Goal: Task Accomplishment & Management: Manage account settings

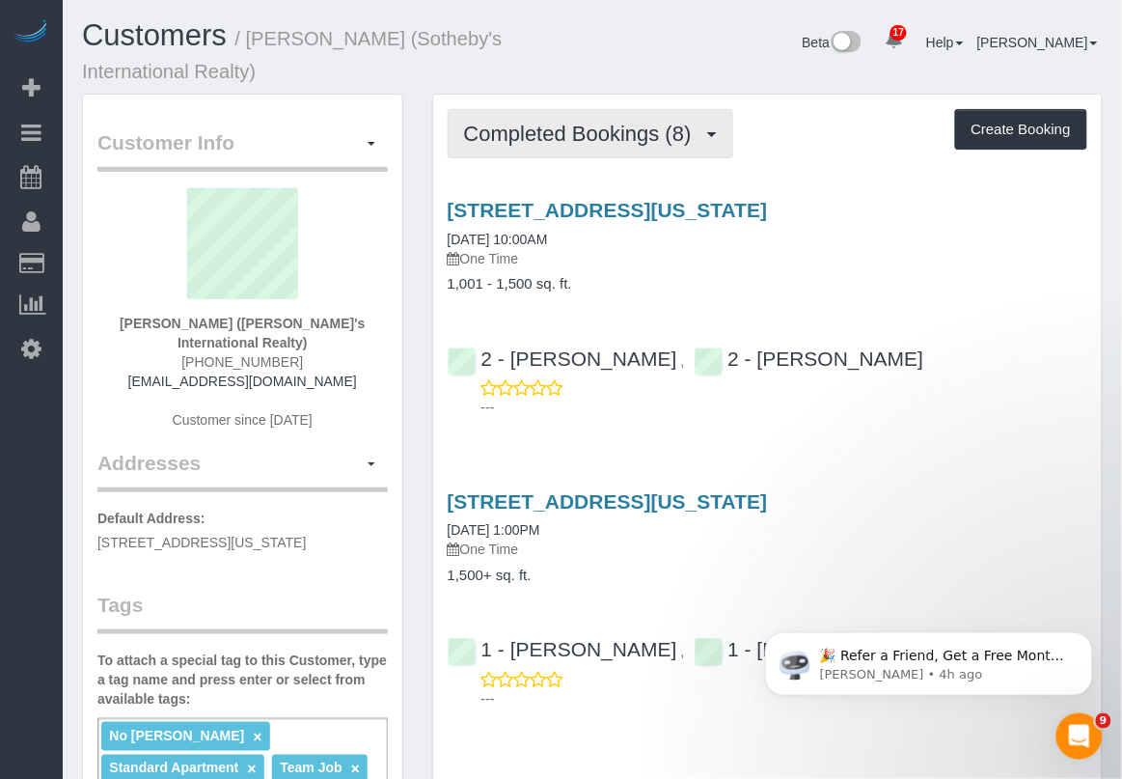
click at [555, 138] on span "Completed Bookings (8)" at bounding box center [582, 134] width 237 height 24
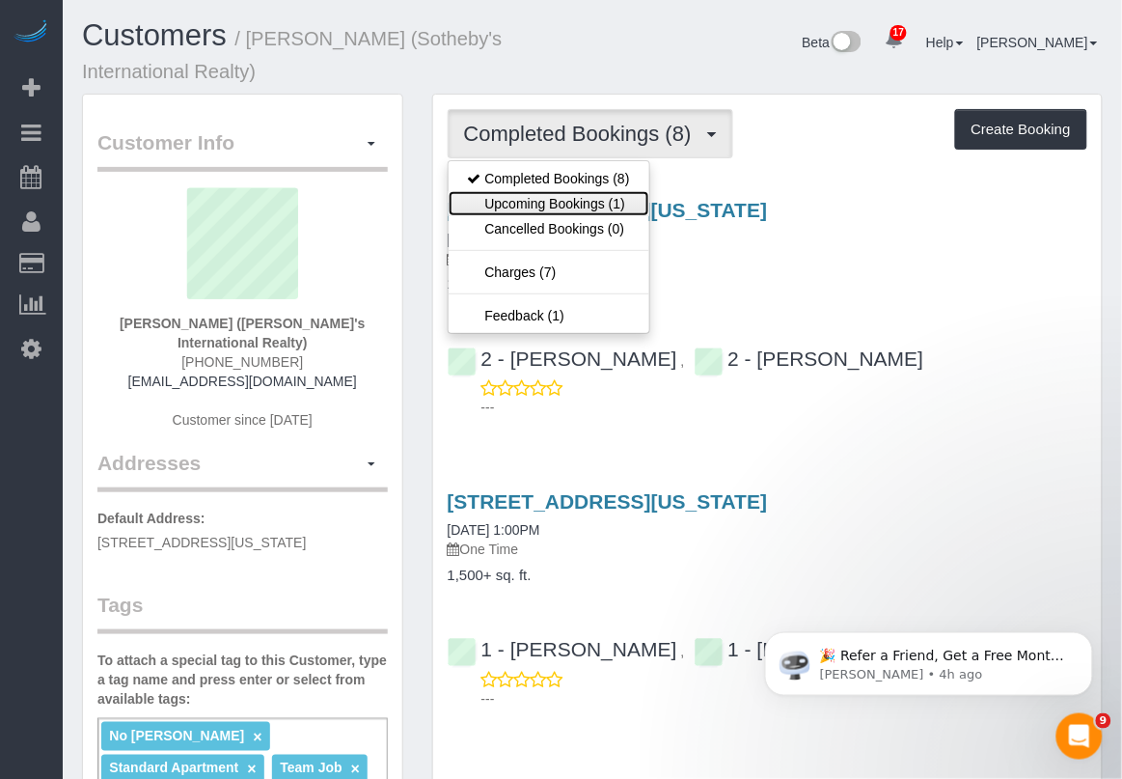
click at [563, 209] on link "Upcoming Bookings (1)" at bounding box center [549, 203] width 201 height 25
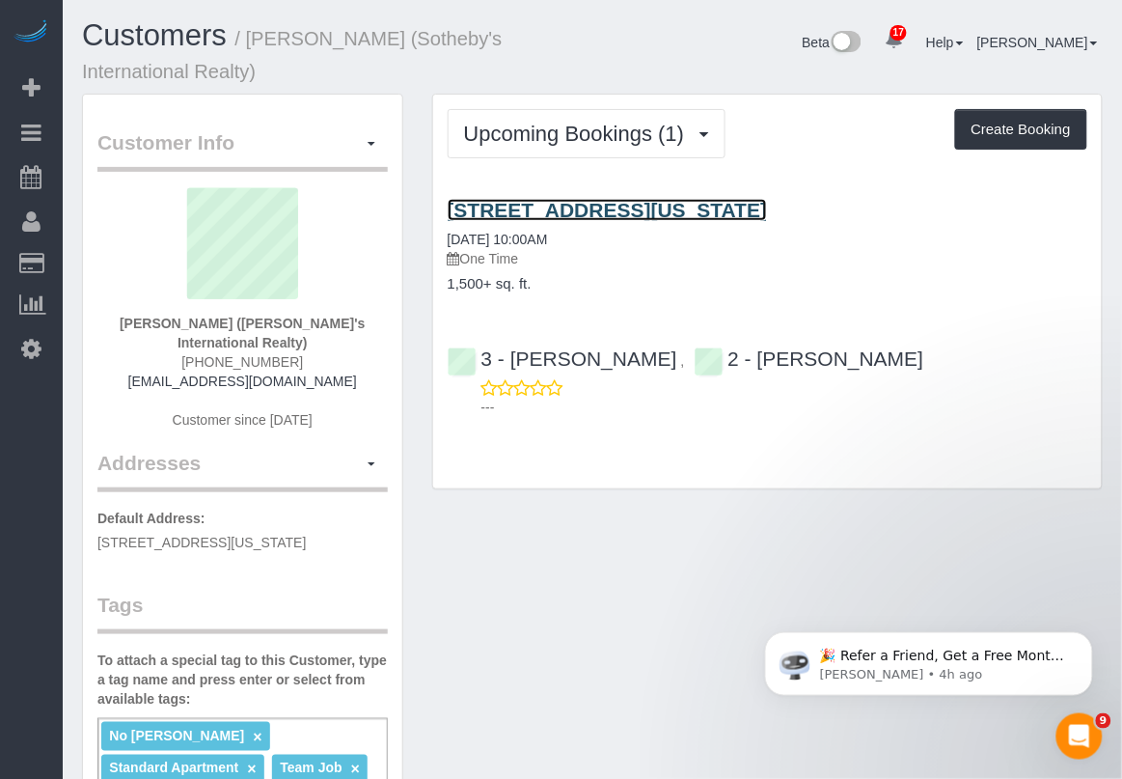
click at [703, 205] on link "605 East 82nd Street, New York, NY 10028" at bounding box center [608, 210] width 320 height 22
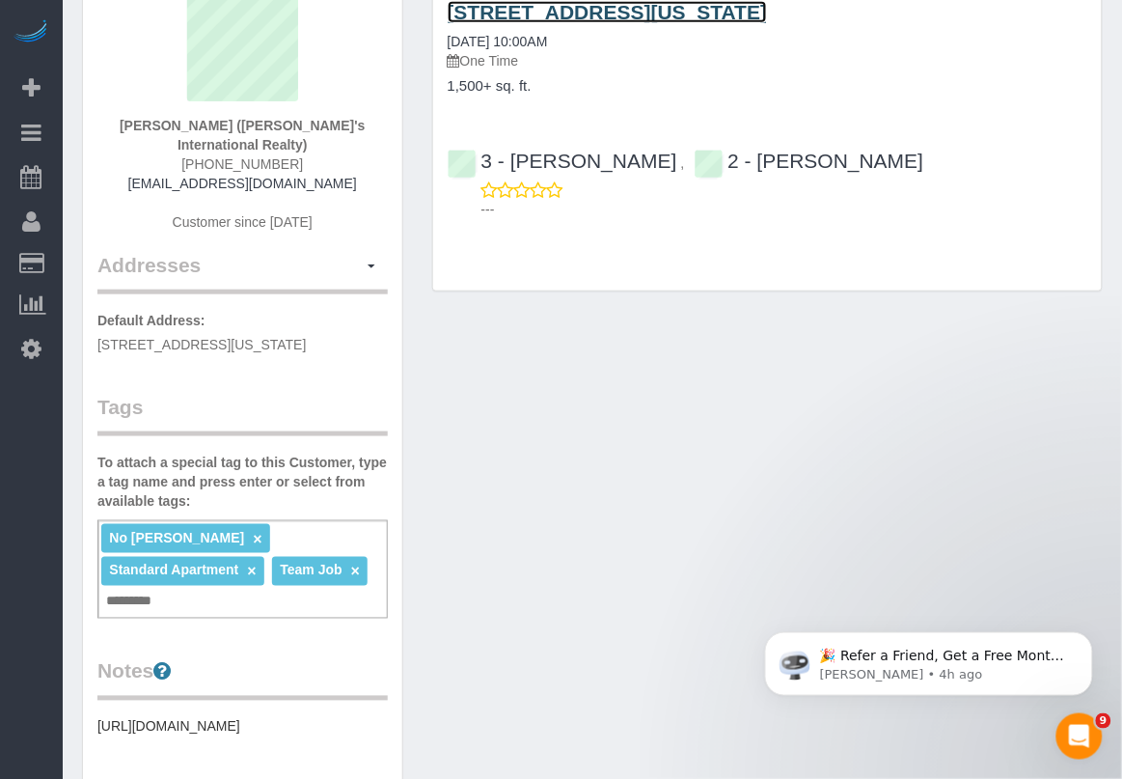
scroll to position [241, 0]
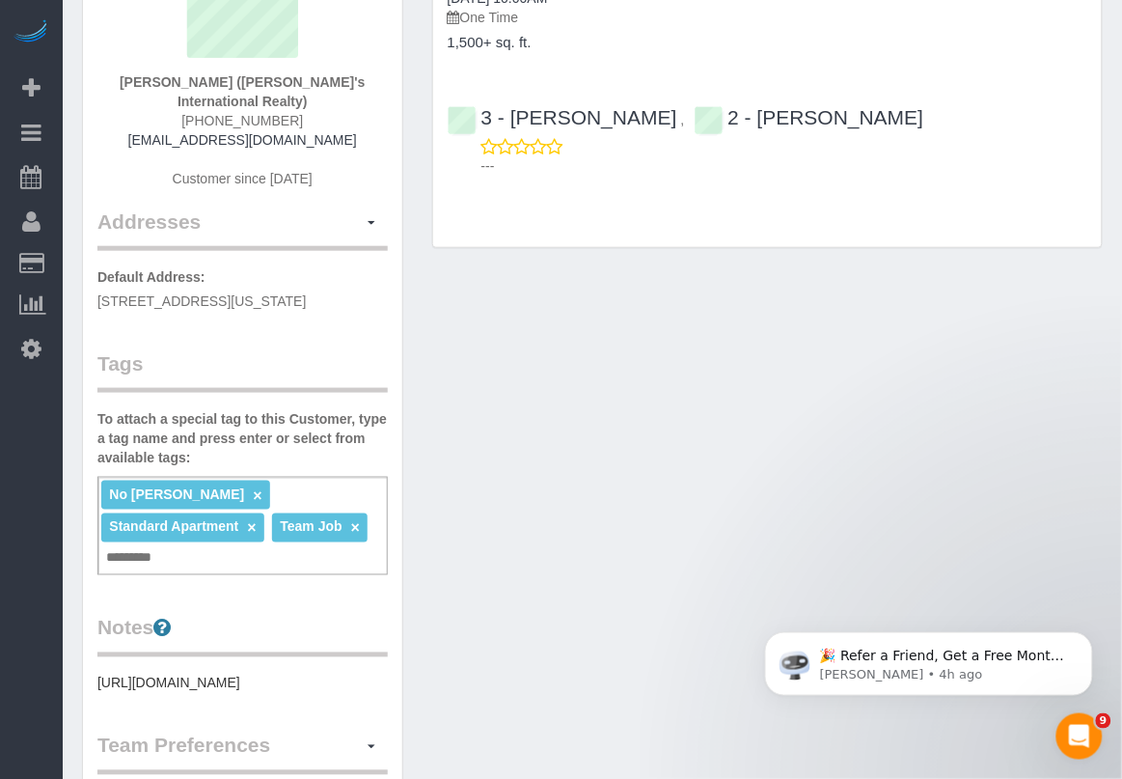
click at [305, 492] on div "No Latrese Taylor × Standard Apartment × Team Job × Add a tag" at bounding box center [242, 526] width 291 height 98
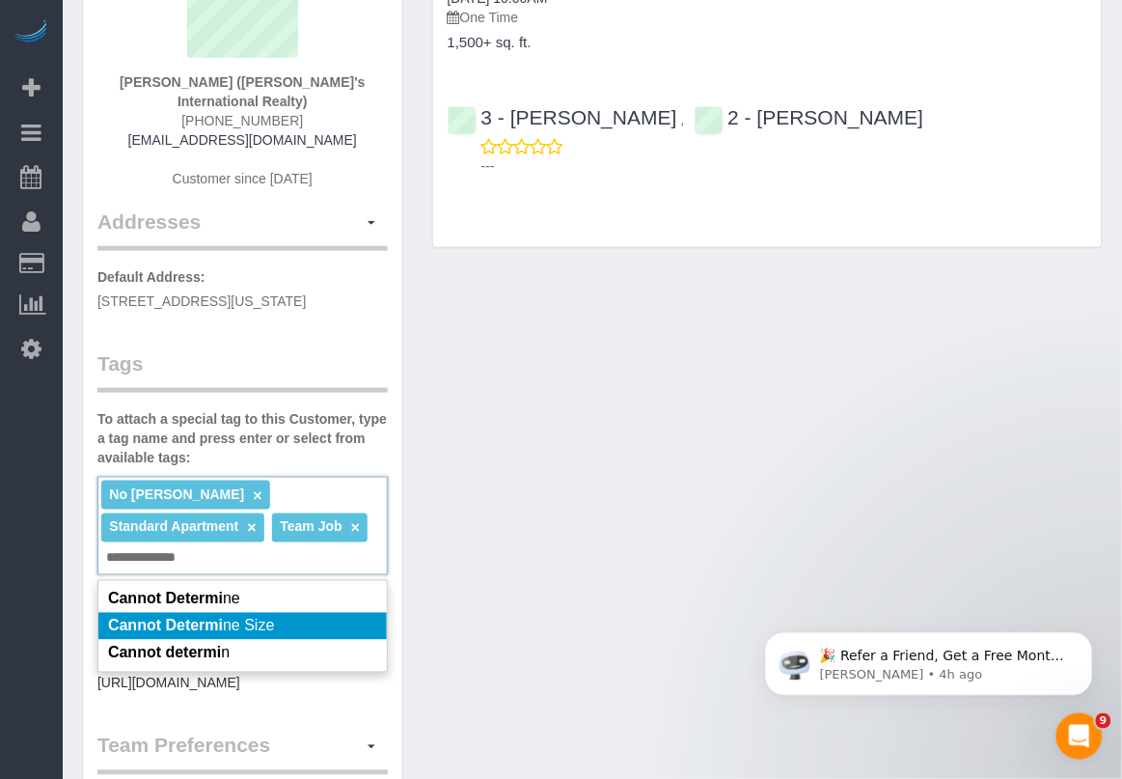
type input "**********"
click at [248, 625] on span "Cannot Determi ne Size" at bounding box center [191, 626] width 167 height 16
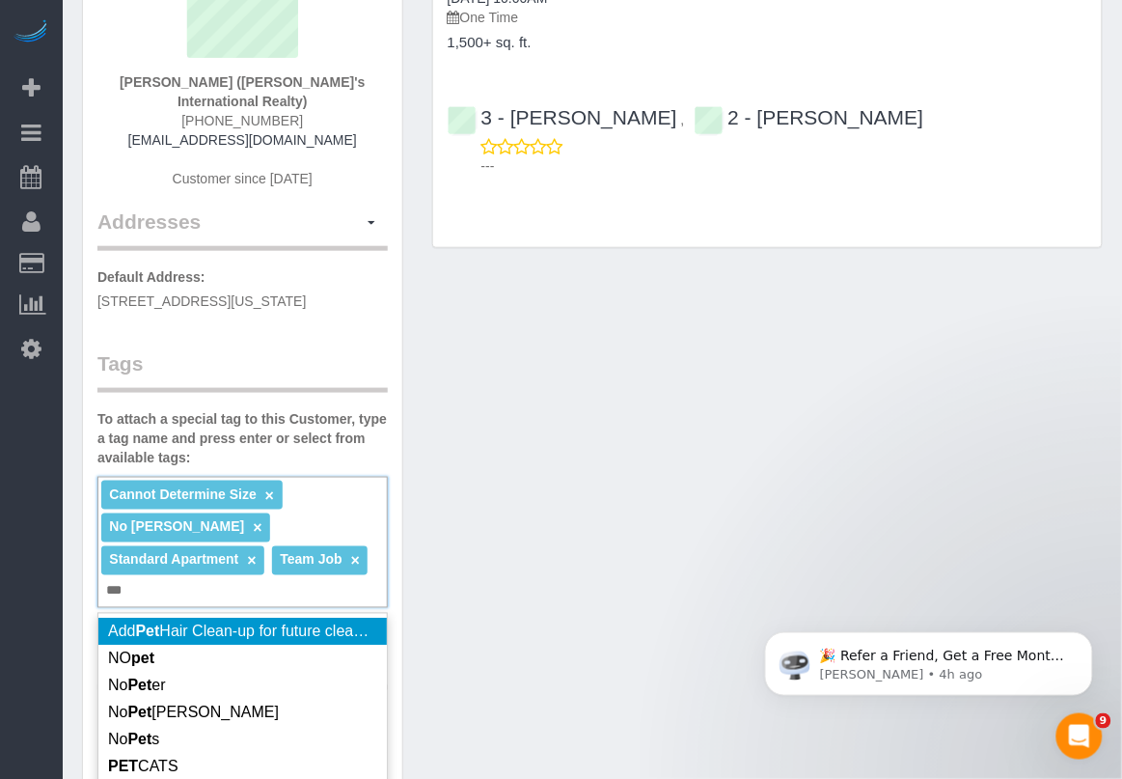
type input "***"
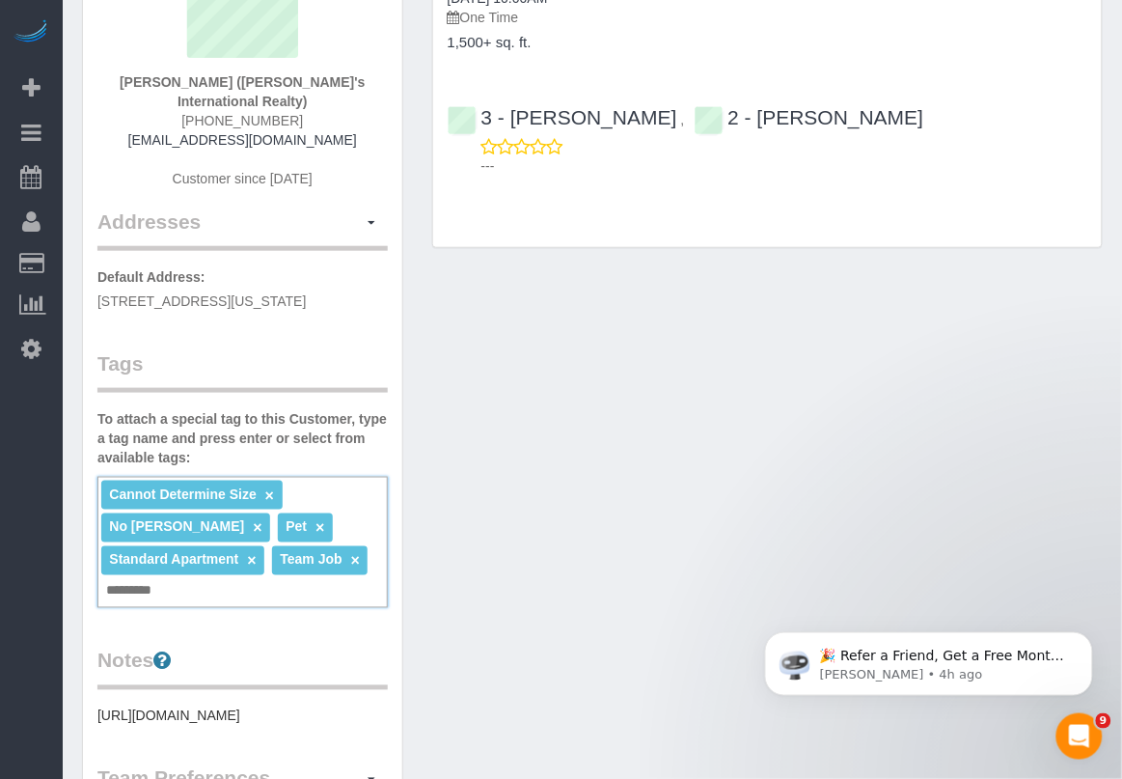
click at [316, 526] on link "×" at bounding box center [320, 528] width 9 height 16
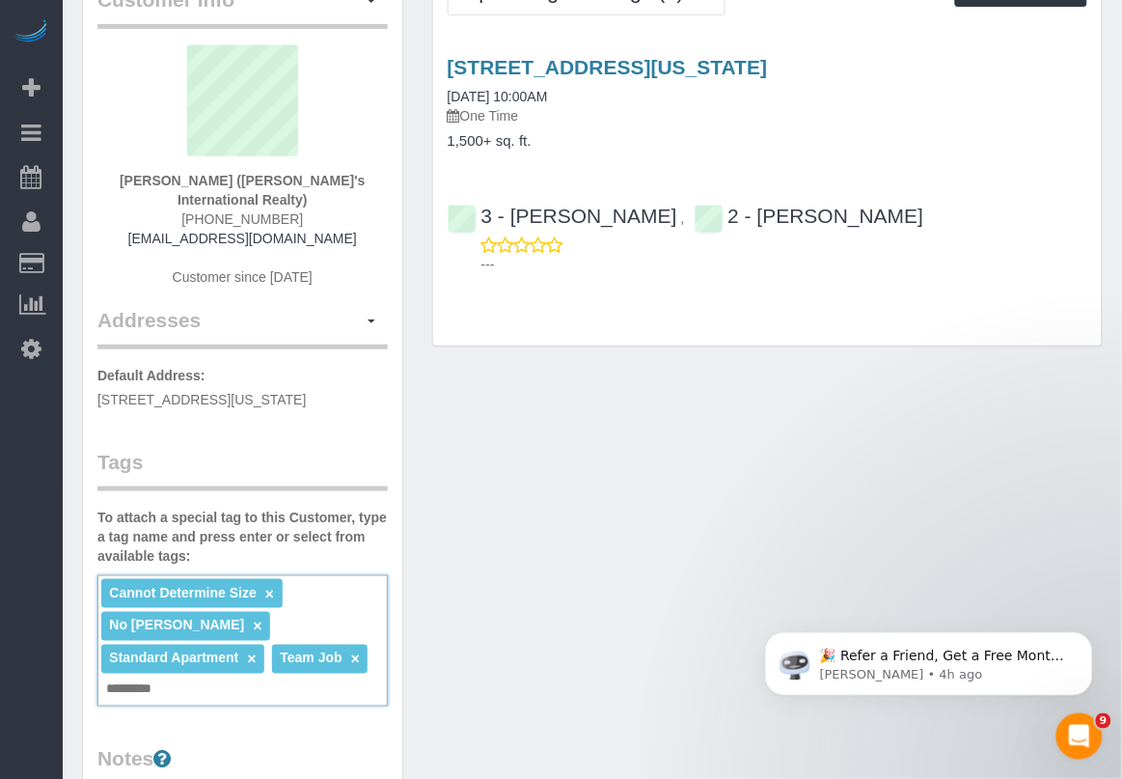
scroll to position [0, 0]
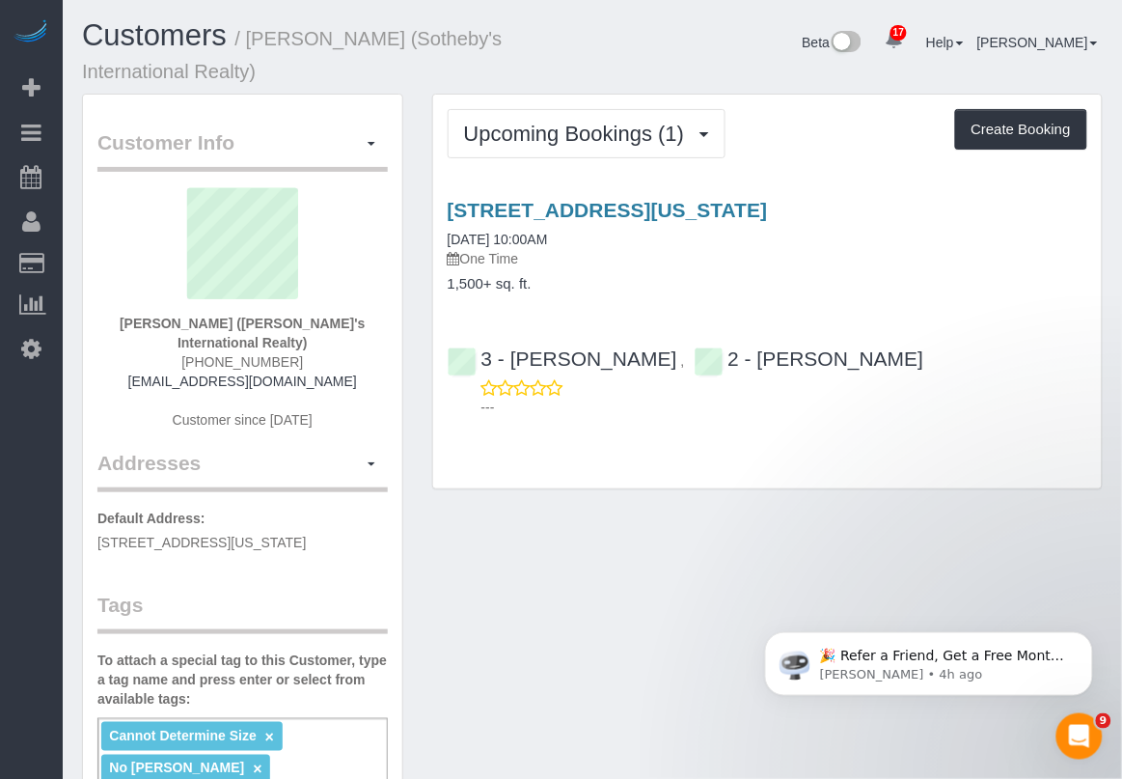
drag, startPoint x: 855, startPoint y: 209, endPoint x: 445, endPoint y: 210, distance: 410.2
click at [445, 210] on div "605 East 82nd Street, New York, NY 10028 09/13/2025 10:00AM One Time 1,500+ sq.…" at bounding box center [767, 246] width 669 height 94
copy link "605 East 82nd Street, New York, NY 10028"
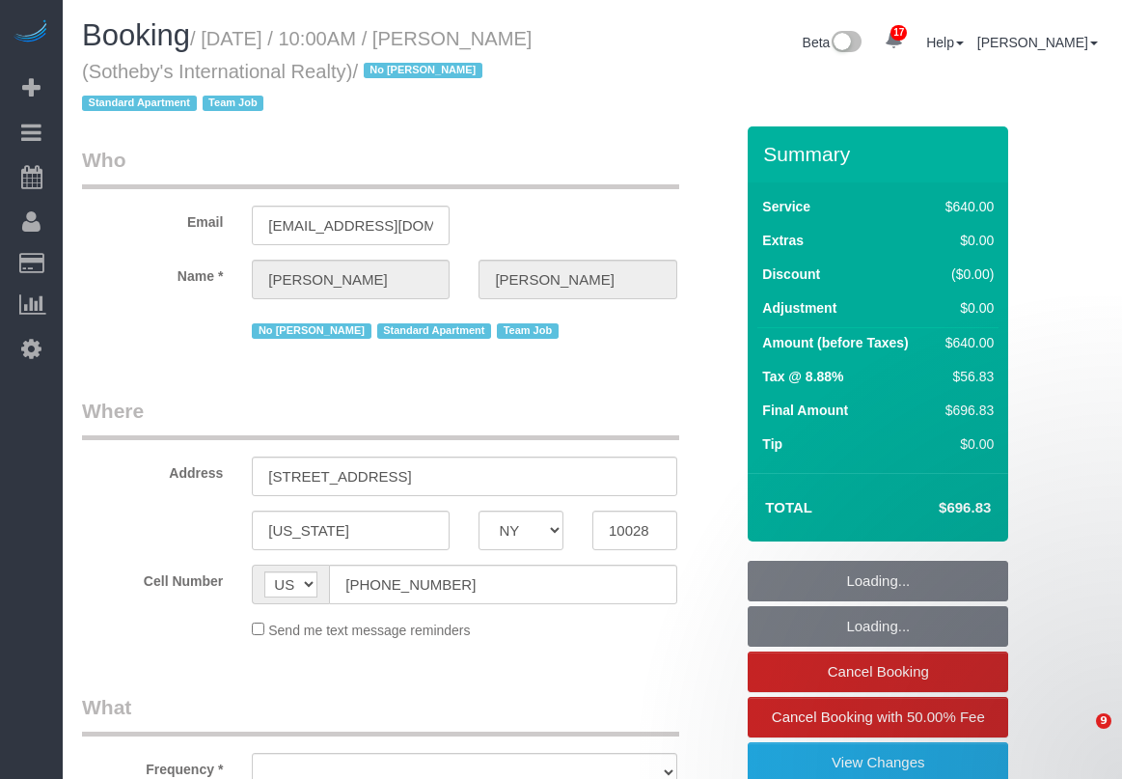
select select "NY"
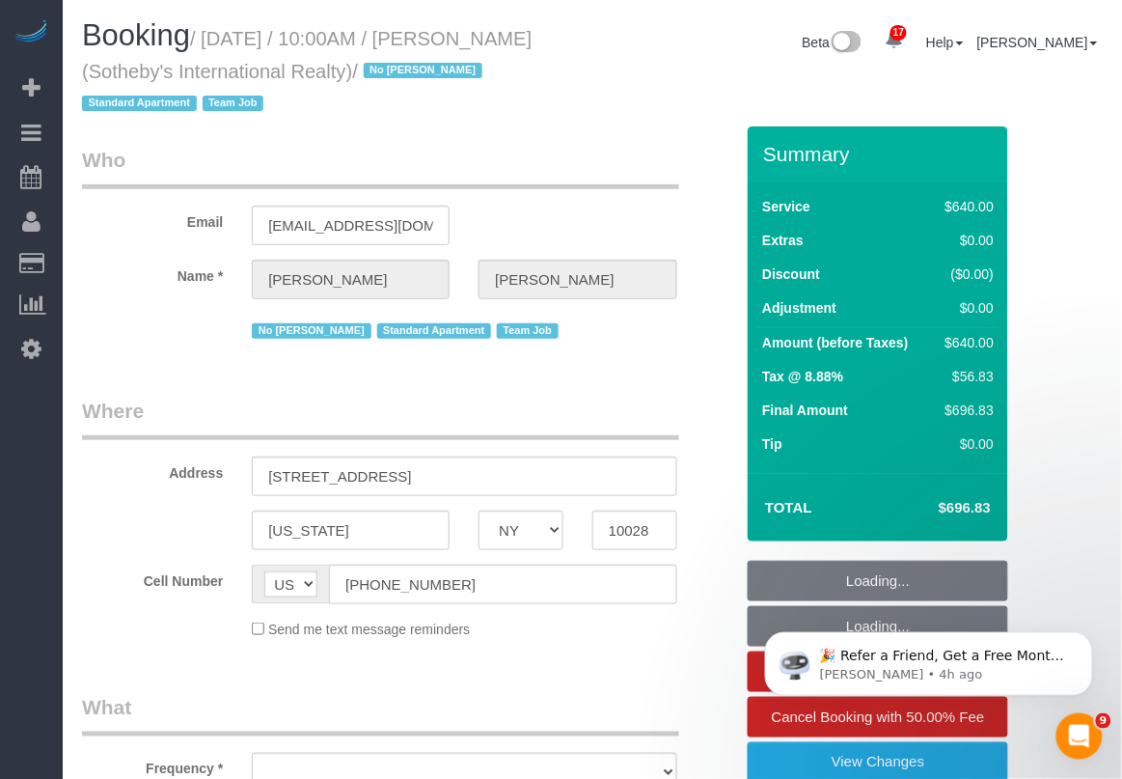
select select "object:738"
select select "240"
select select "number:57"
select select "number:74"
select select "number:15"
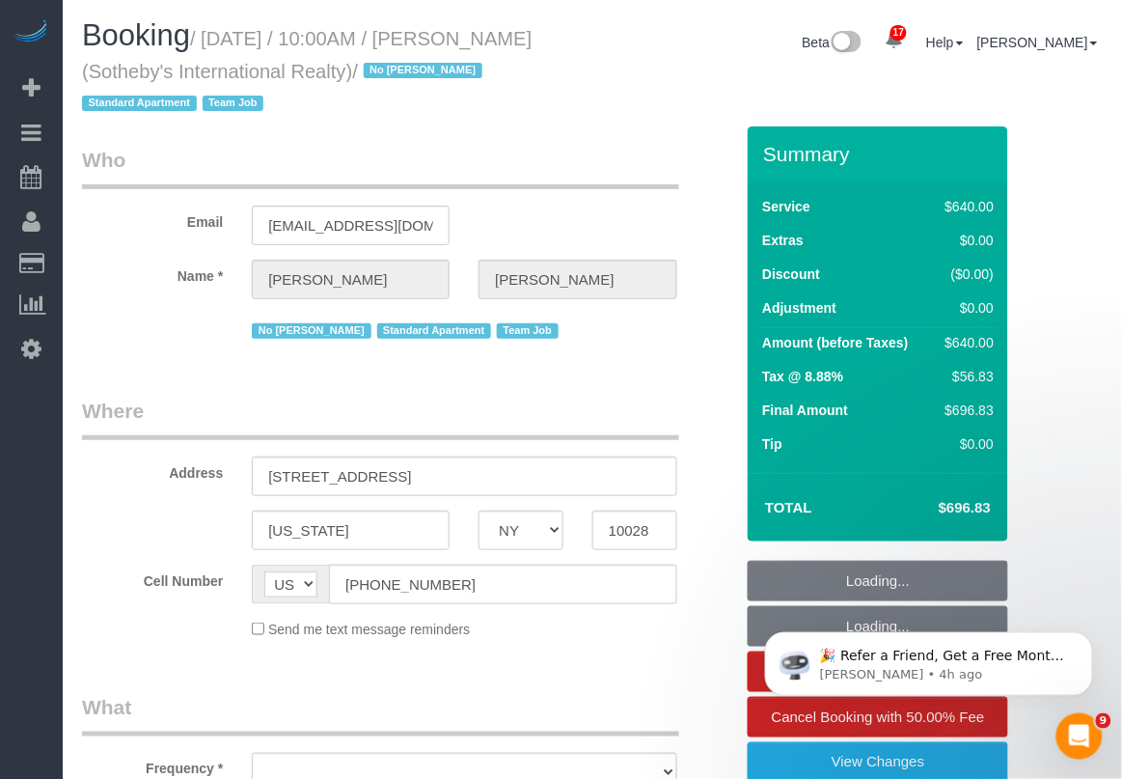
select select "number:6"
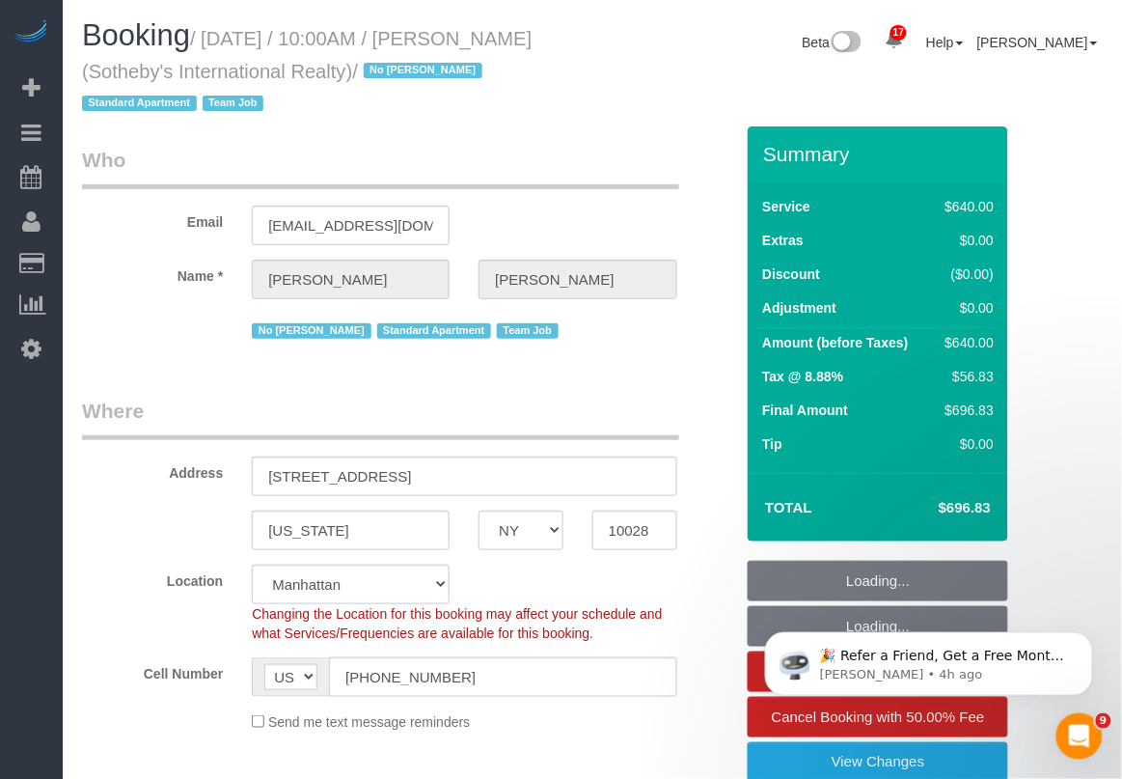
select select "object:1031"
select select "string:stripe-pm_1LyzvD4VGloSiKo7z6mm3lkI"
select select "spot1"
click at [427, 475] on input "[STREET_ADDRESS]" at bounding box center [464, 477] width 425 height 40
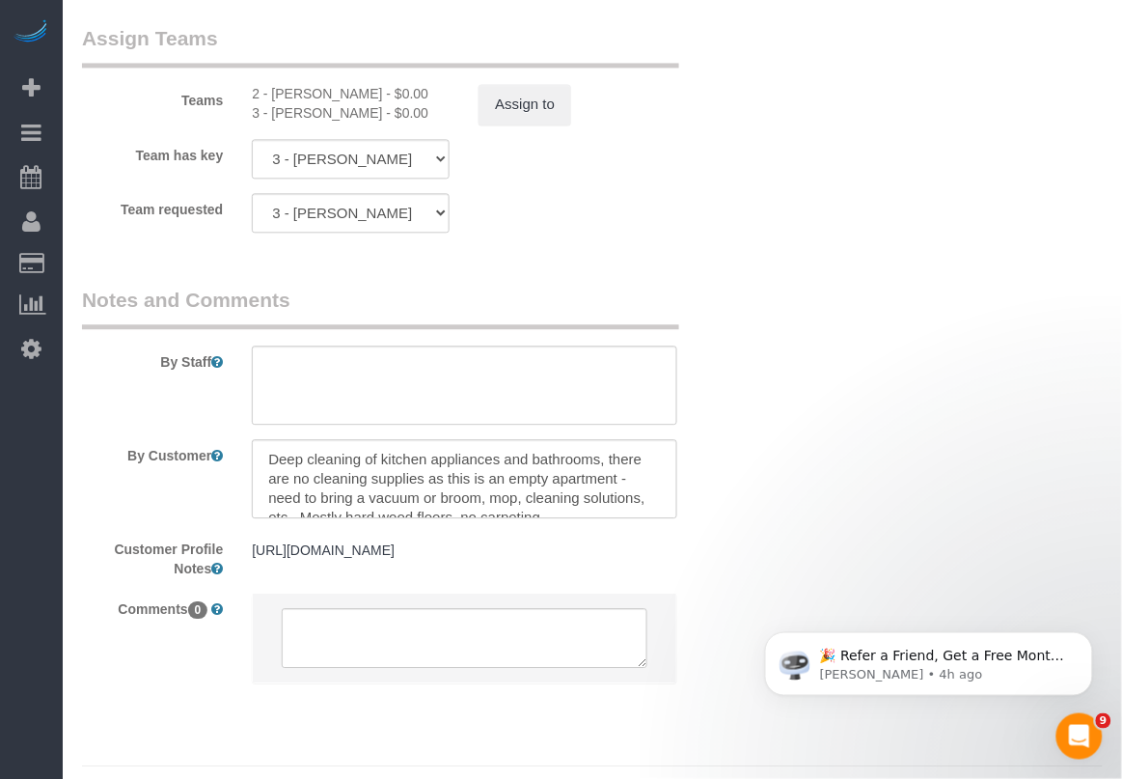
scroll to position [19, 0]
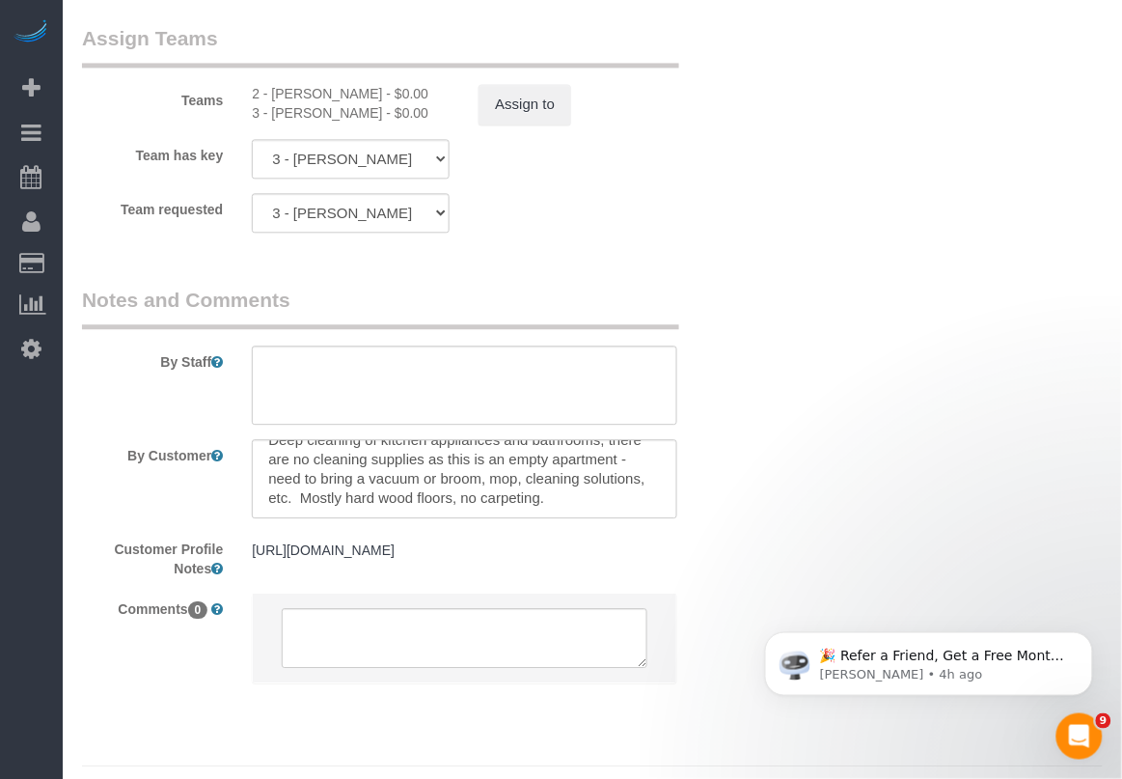
type input "[STREET_ADDRESS] PHA"
click at [421, 552] on pre "[URL][DOMAIN_NAME]" at bounding box center [464, 549] width 425 height 19
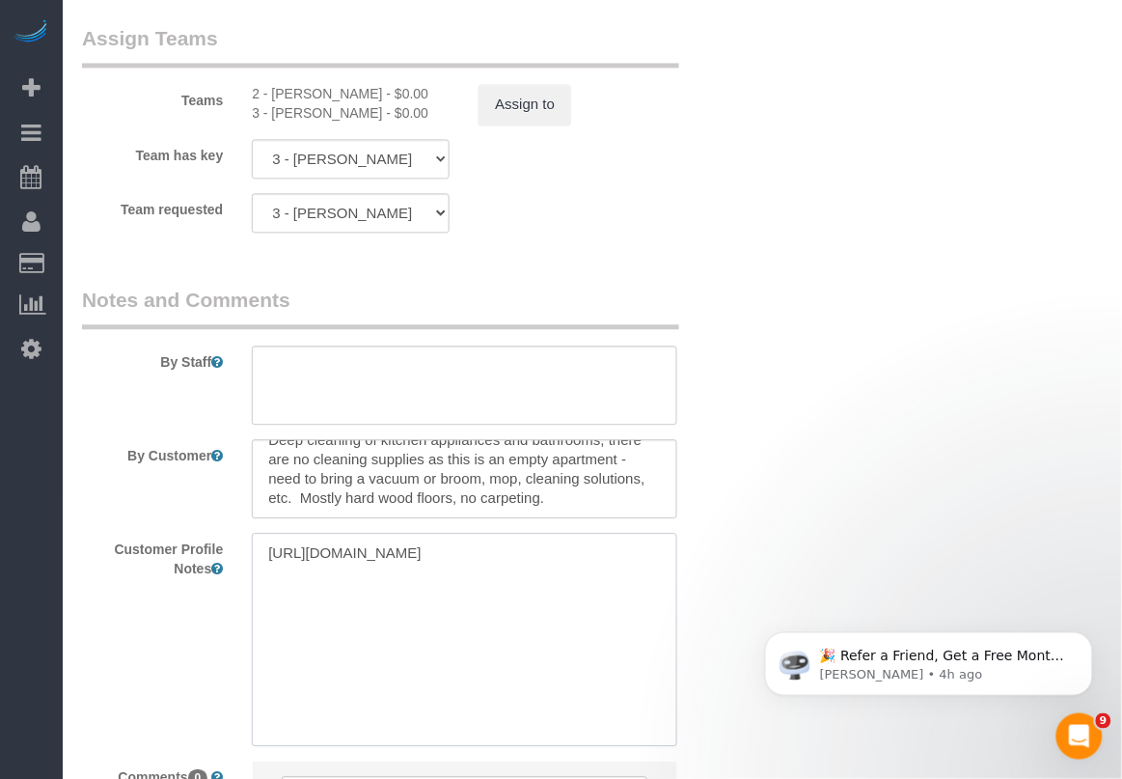
click at [421, 552] on textarea "[URL][DOMAIN_NAME]" at bounding box center [464, 639] width 425 height 213
drag, startPoint x: 370, startPoint y: 582, endPoint x: 242, endPoint y: 560, distance: 129.3
click at [242, 560] on div "[URL][DOMAIN_NAME] [URL][DOMAIN_NAME]" at bounding box center [464, 639] width 454 height 213
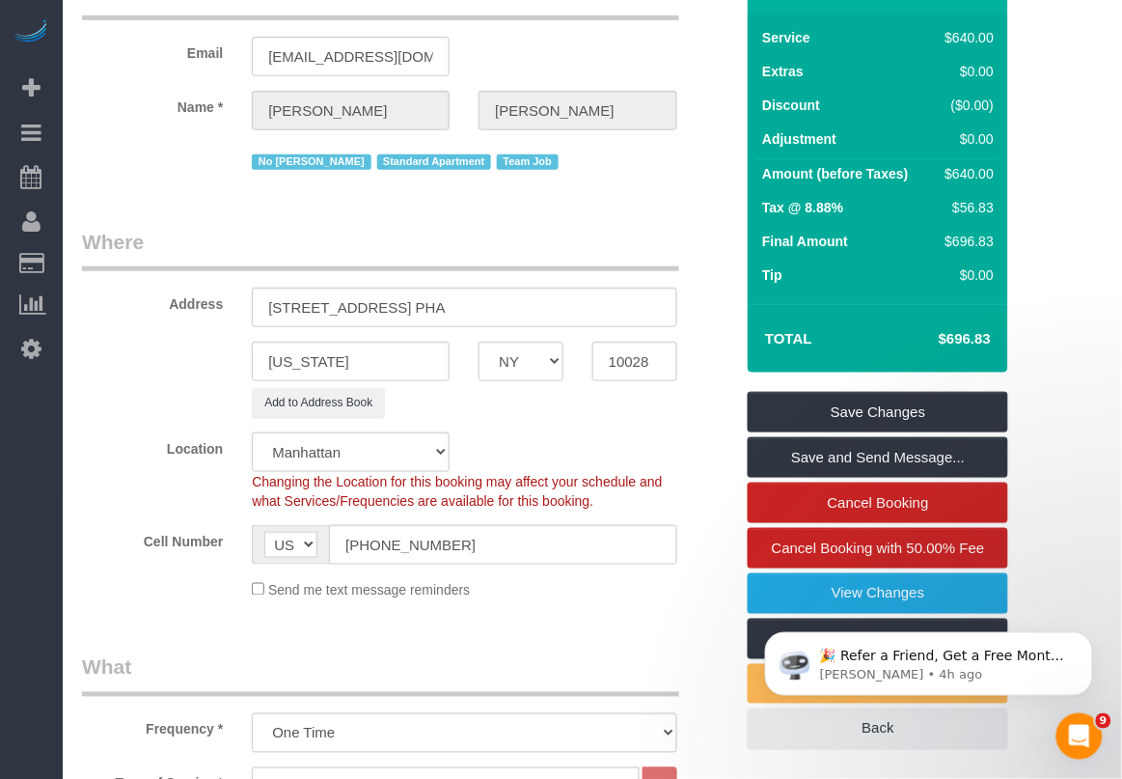
scroll to position [0, 0]
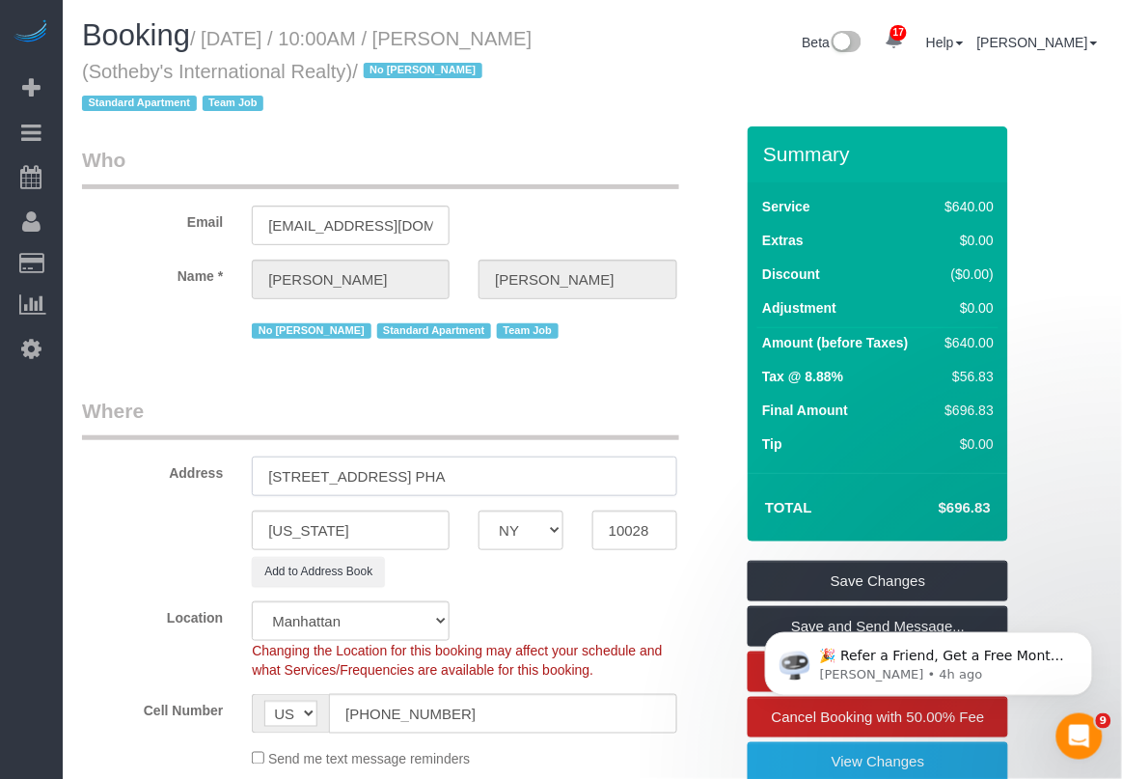
drag, startPoint x: 498, startPoint y: 475, endPoint x: 184, endPoint y: 474, distance: 313.7
click at [184, 474] on div "Address [STREET_ADDRESS] PHA" at bounding box center [408, 446] width 680 height 99
click at [634, 533] on input "10028" at bounding box center [635, 531] width 85 height 40
click at [633, 533] on input "10028" at bounding box center [635, 531] width 85 height 40
drag, startPoint x: 509, startPoint y: 481, endPoint x: 247, endPoint y: 473, distance: 261.7
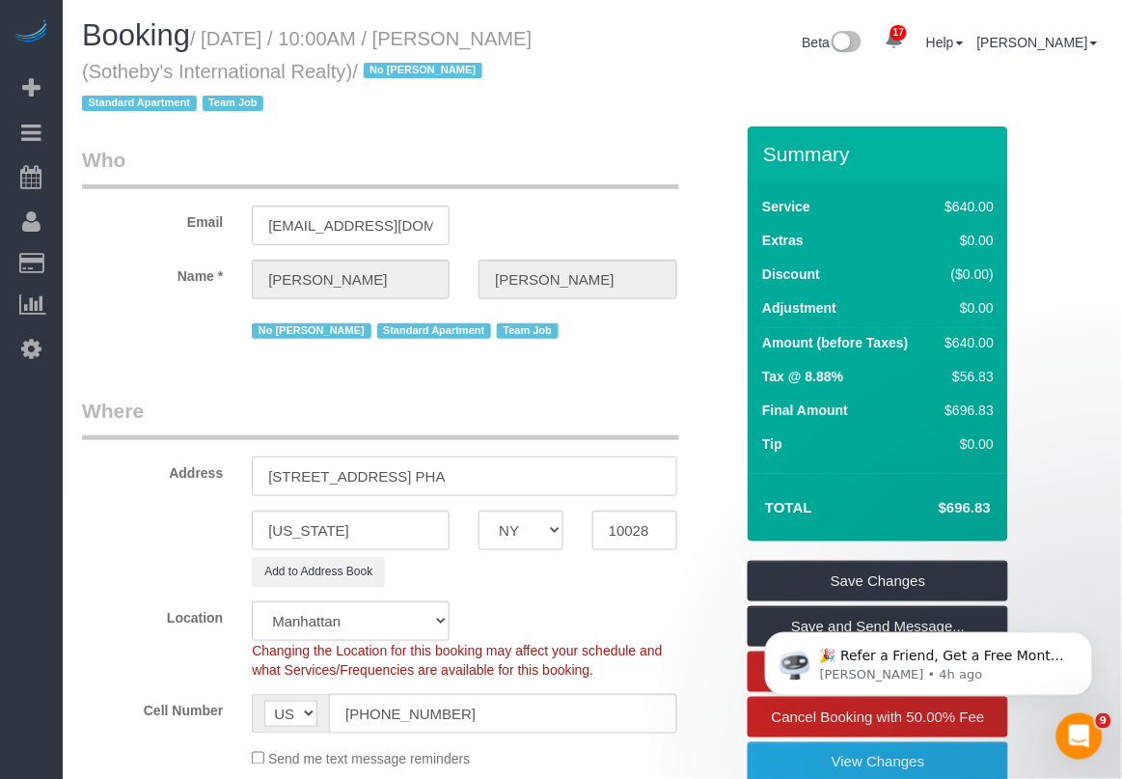
click at [247, 473] on div "[STREET_ADDRESS] PHA" at bounding box center [464, 477] width 454 height 40
click at [632, 522] on input "10028" at bounding box center [635, 531] width 85 height 40
click at [632, 523] on input "10028" at bounding box center [635, 531] width 85 height 40
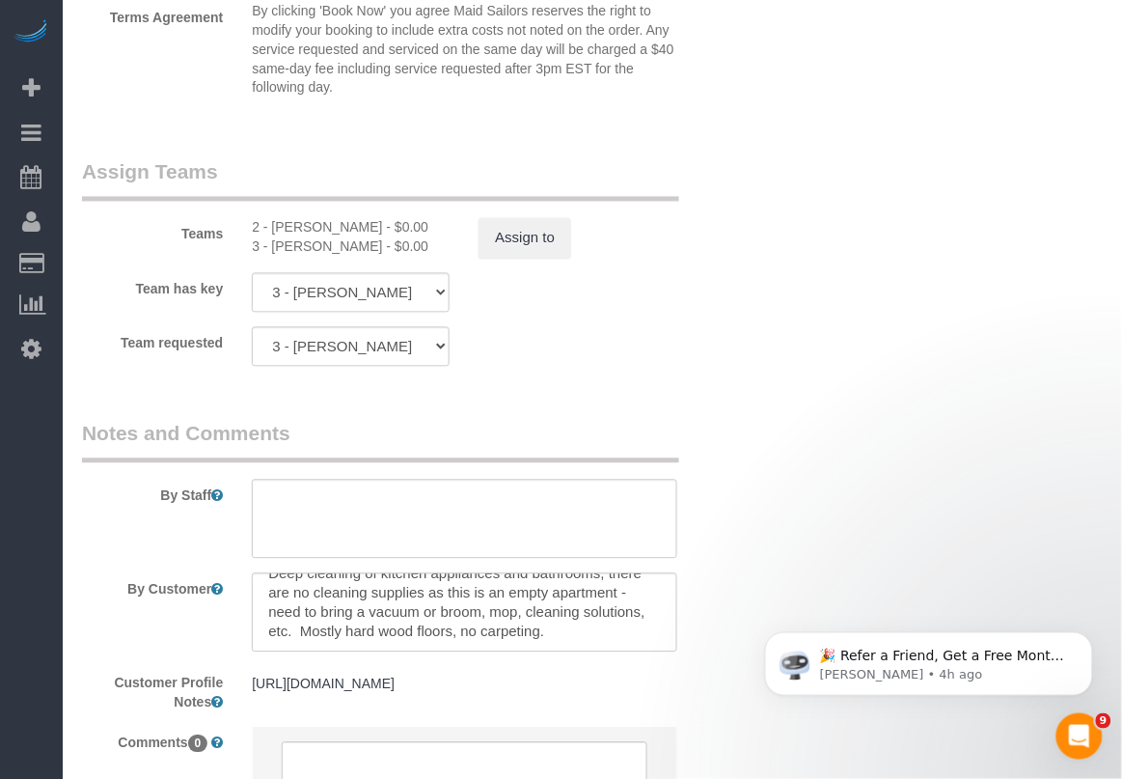
scroll to position [2340, 0]
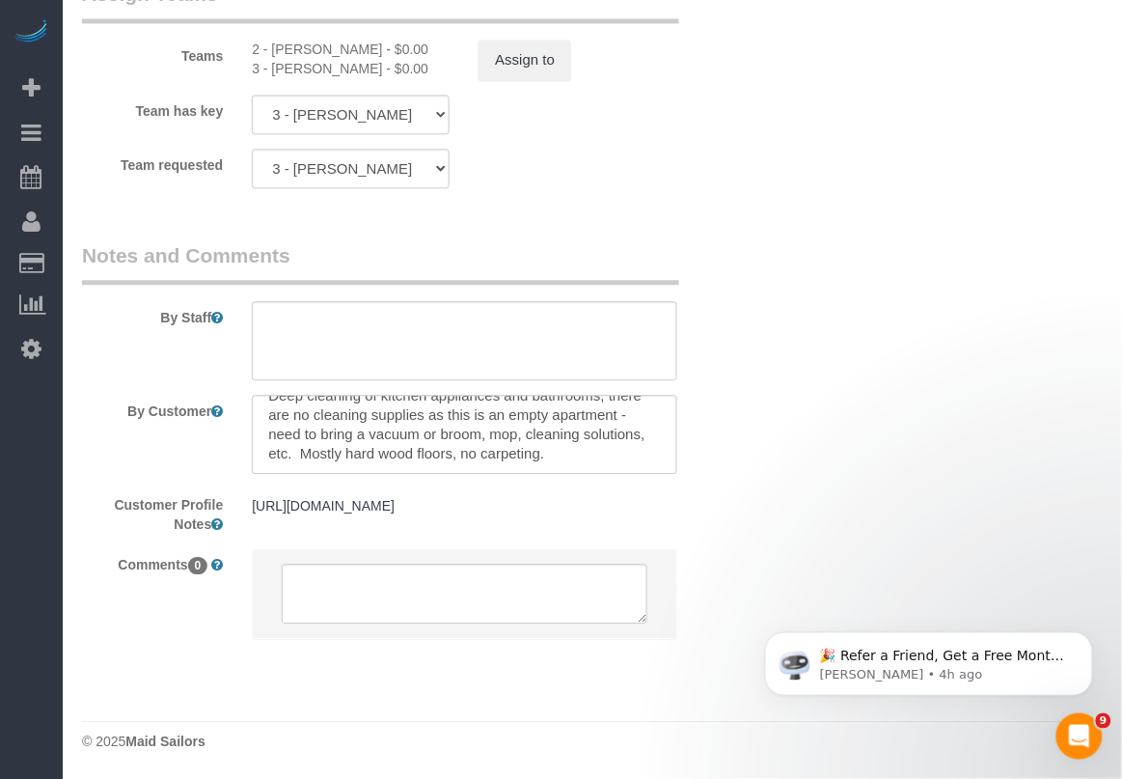
click at [678, 510] on div "[URL][DOMAIN_NAME] [URL][DOMAIN_NAME]" at bounding box center [464, 506] width 454 height 37
click at [633, 507] on pre "[URL][DOMAIN_NAME]" at bounding box center [464, 505] width 425 height 19
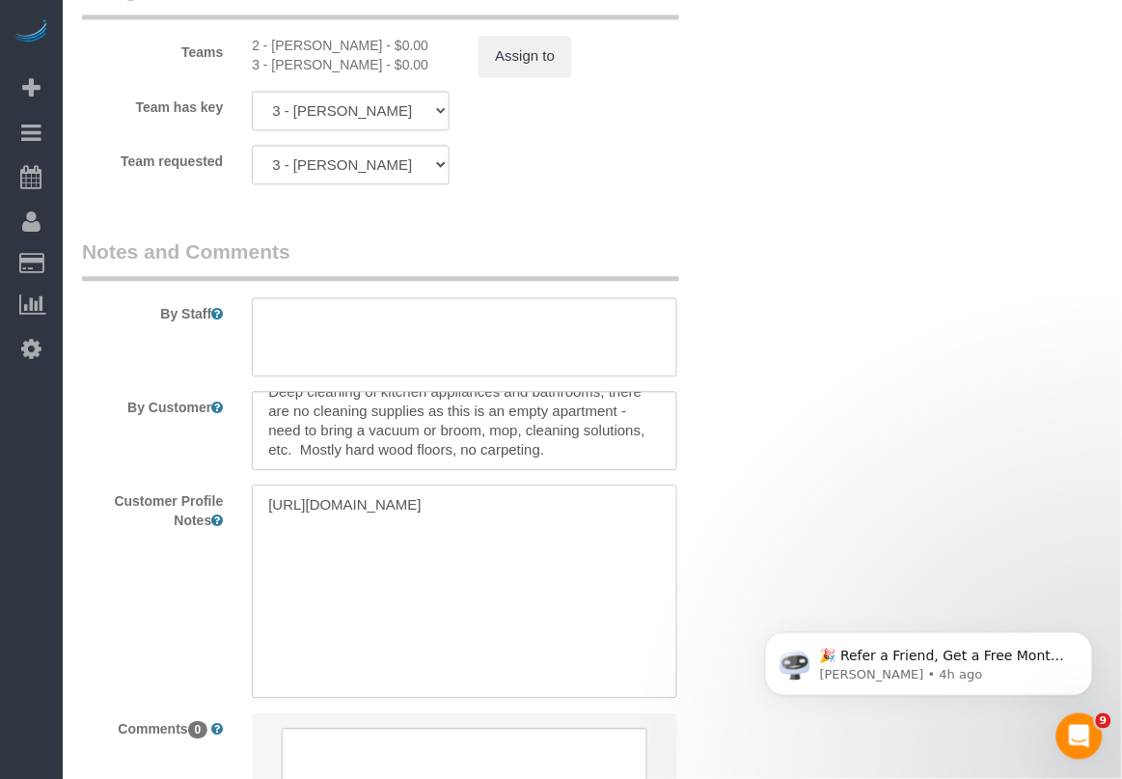
click at [489, 536] on textarea "[URL][DOMAIN_NAME]" at bounding box center [464, 591] width 425 height 213
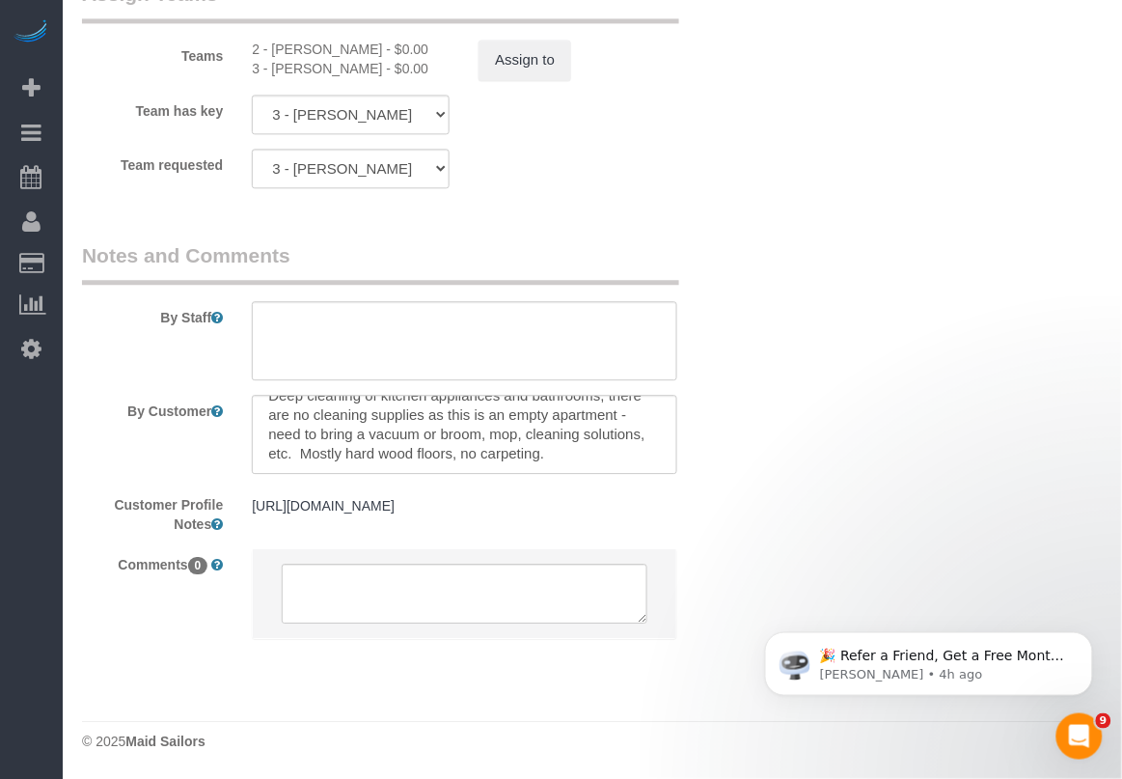
click at [457, 504] on pre "[URL][DOMAIN_NAME]" at bounding box center [464, 505] width 425 height 19
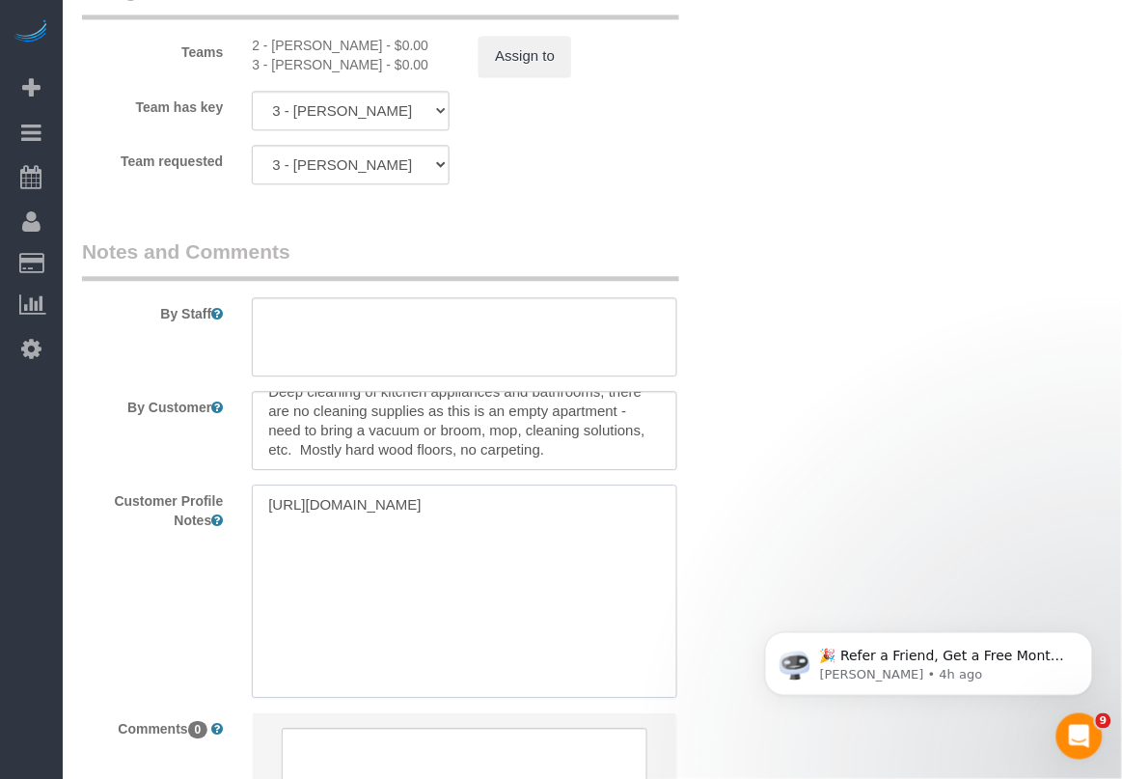
click at [267, 514] on textarea "[URL][DOMAIN_NAME]" at bounding box center [464, 591] width 425 height 213
paste textarea "[STREET_ADDRESS]/3baths [URL][DOMAIN_NAME]"
type textarea "[STREET_ADDRESS]/3baths [URL][DOMAIN_NAME][DOMAIN_NAME]"
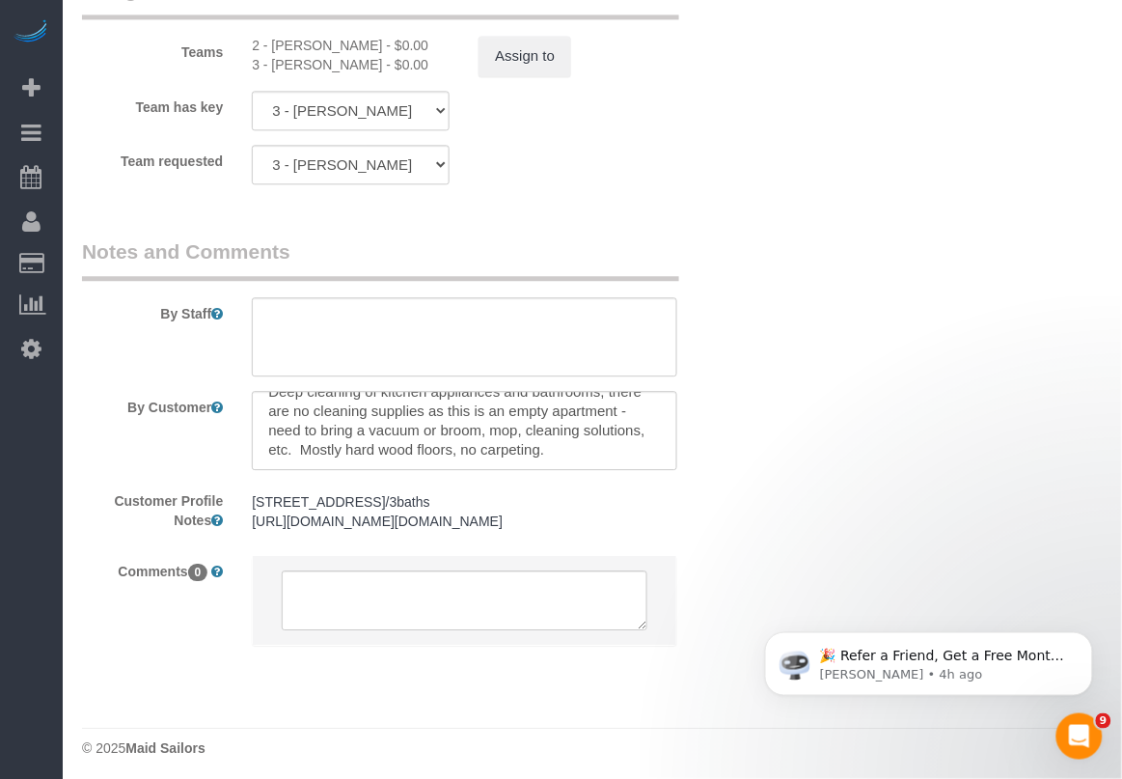
click at [449, 531] on pre "[STREET_ADDRESS]/3baths [URL][DOMAIN_NAME][DOMAIN_NAME]" at bounding box center [464, 511] width 425 height 39
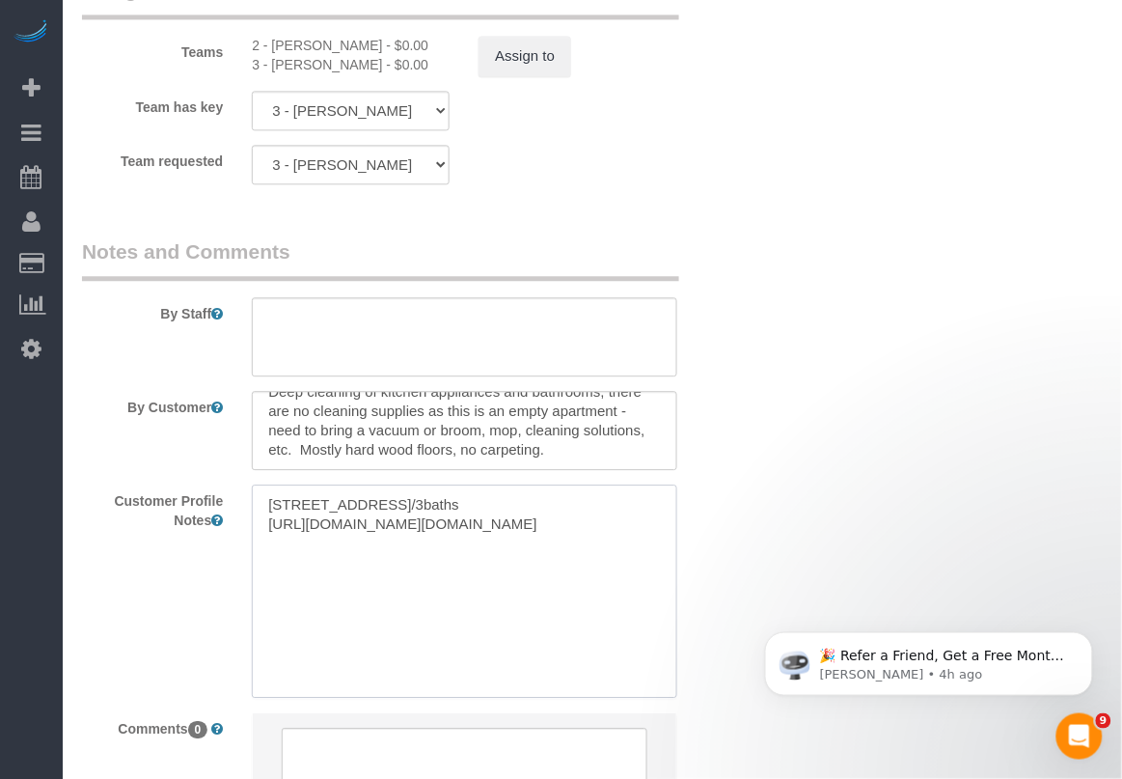
click at [411, 553] on textarea "[STREET_ADDRESS]/3baths [URL][DOMAIN_NAME][DOMAIN_NAME]" at bounding box center [464, 591] width 425 height 213
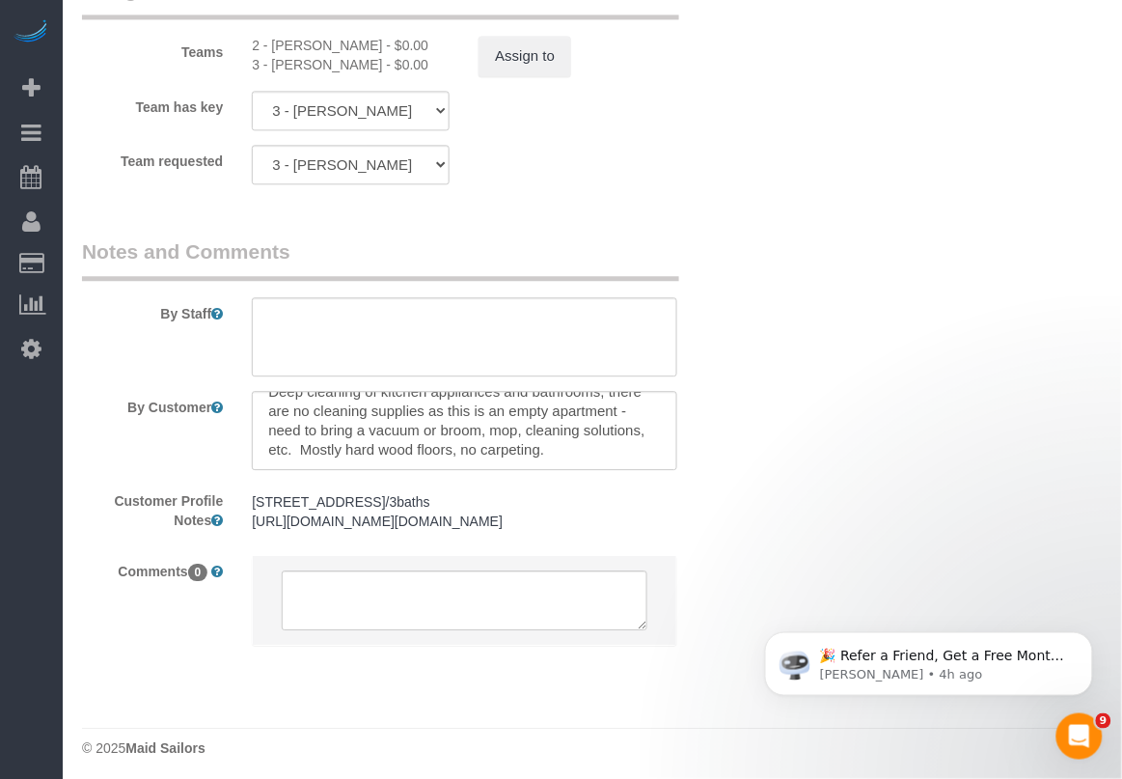
type input "[STREET_ADDRESS]"
click at [360, 531] on pre "[STREET_ADDRESS]/3baths [URL][DOMAIN_NAME][DOMAIN_NAME]" at bounding box center [464, 511] width 425 height 39
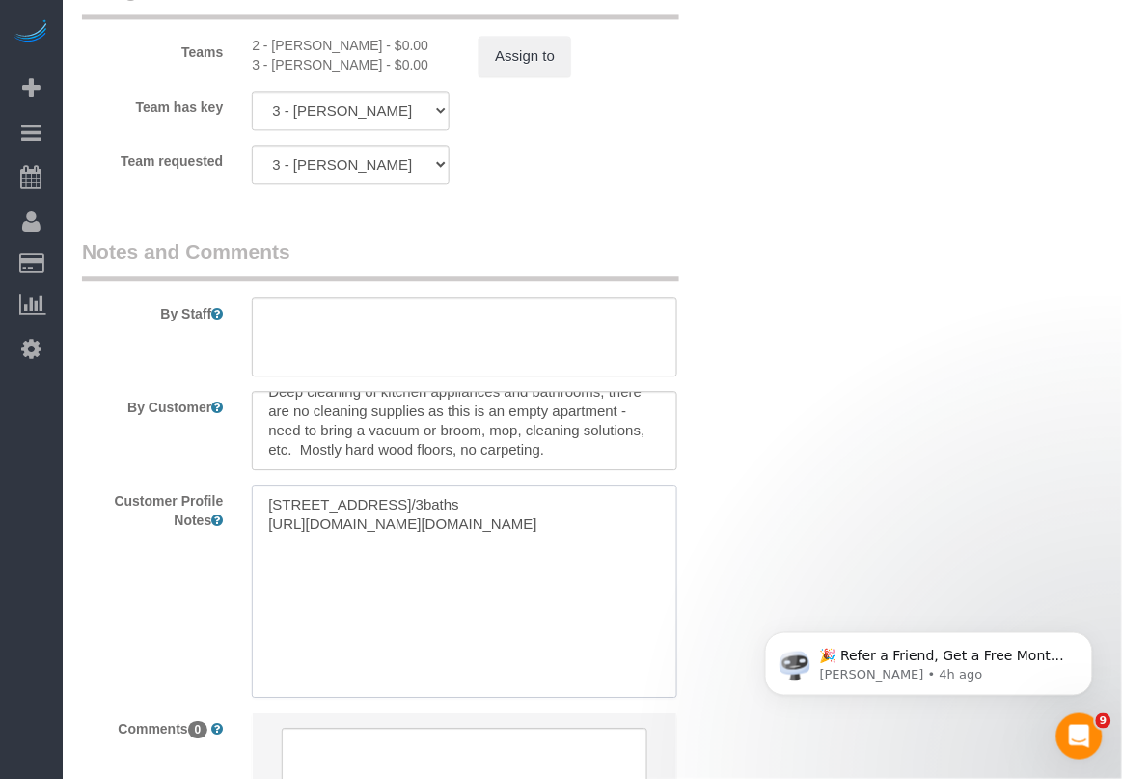
click at [537, 584] on textarea "[STREET_ADDRESS]/3baths [URL][DOMAIN_NAME][DOMAIN_NAME]" at bounding box center [464, 591] width 425 height 213
drag, startPoint x: 532, startPoint y: 581, endPoint x: 223, endPoint y: 512, distance: 316.6
click at [223, 512] on div "Customer Profile Notes [STREET_ADDRESS]/3baths [URL][DOMAIN_NAME][DOMAIN_NAME] …" at bounding box center [408, 591] width 680 height 213
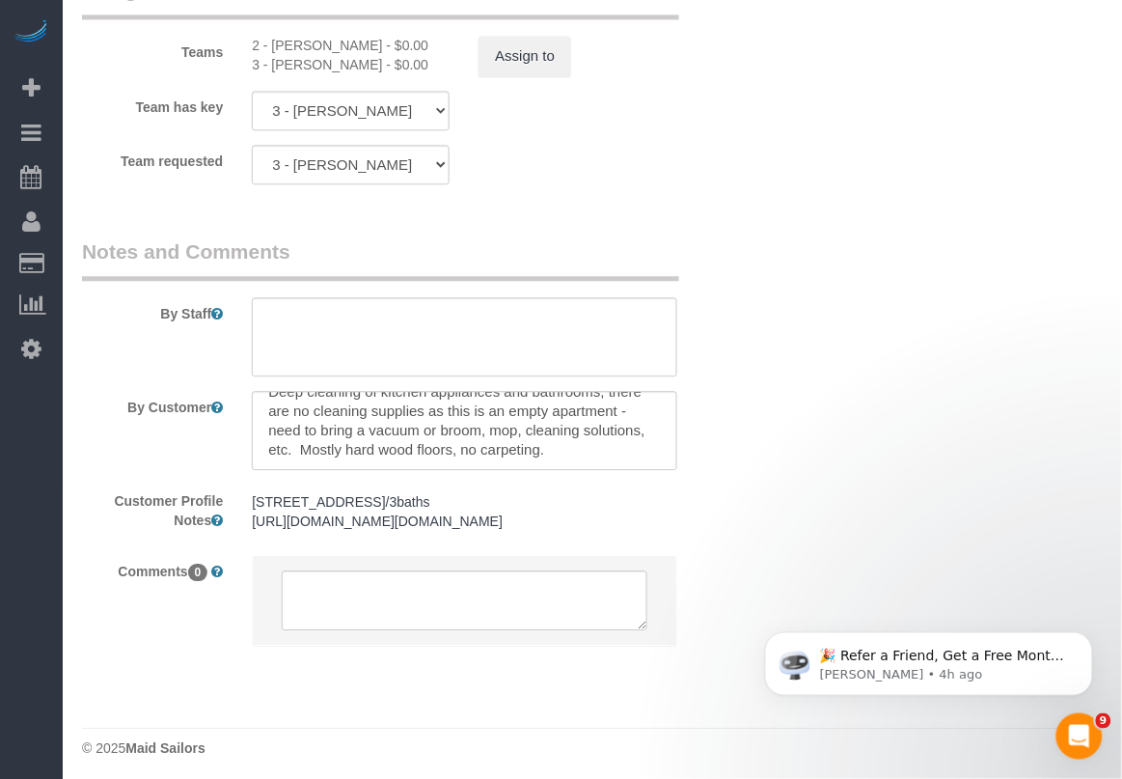
click at [403, 531] on pre "[STREET_ADDRESS]/3baths [URL][DOMAIN_NAME][DOMAIN_NAME]" at bounding box center [464, 511] width 425 height 39
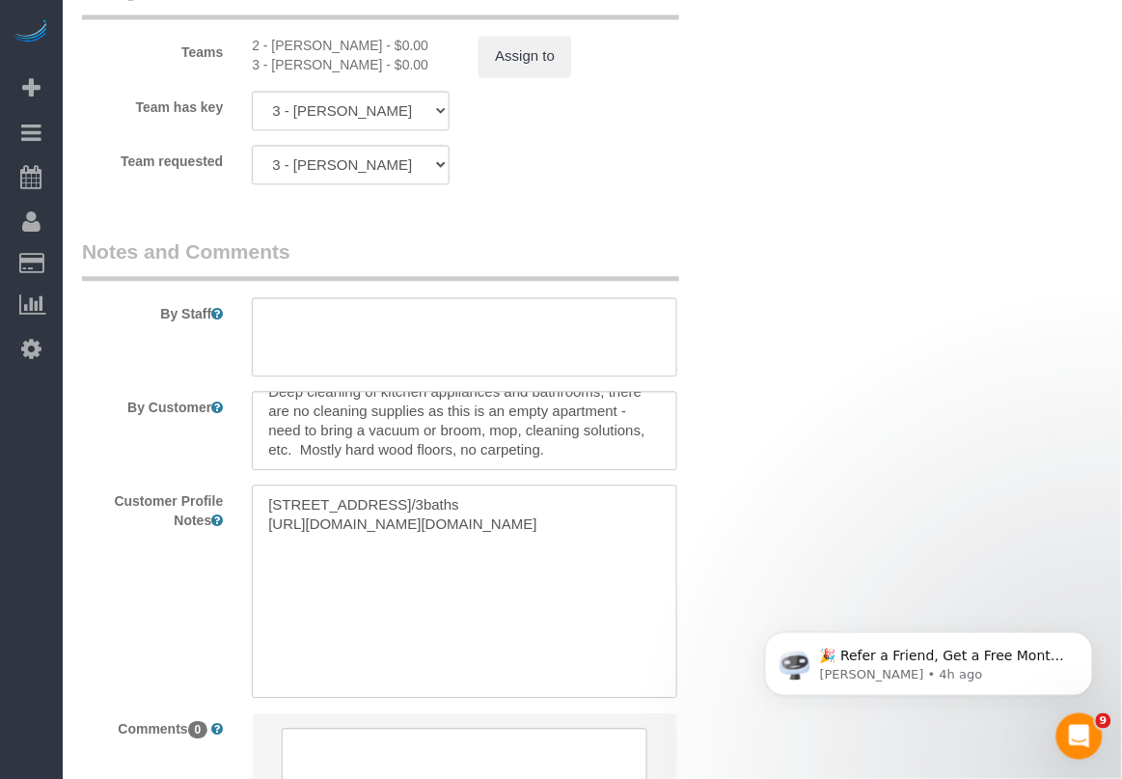
drag, startPoint x: 527, startPoint y: 577, endPoint x: 253, endPoint y: 508, distance: 282.8
click at [253, 508] on textarea "[STREET_ADDRESS]/3baths [URL][DOMAIN_NAME][DOMAIN_NAME]" at bounding box center [464, 591] width 425 height 213
paste textarea
type textarea "[STREET_ADDRESS]/3baths [URL][DOMAIN_NAME] [URL][DOMAIN_NAME]"
click at [546, 545] on textarea "[STREET_ADDRESS]/3baths [URL][DOMAIN_NAME] [URL][DOMAIN_NAME]" at bounding box center [464, 591] width 425 height 213
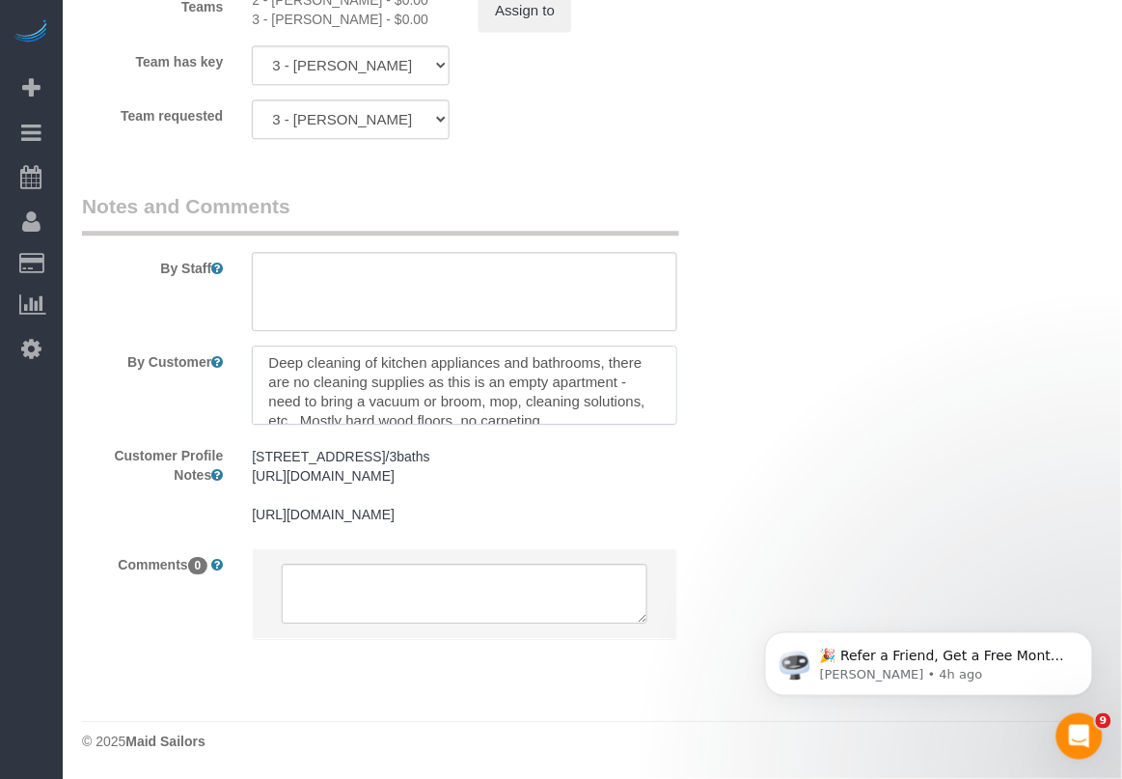
scroll to position [0, 0]
click at [0, 0] on div "Please click to verify you’re human" at bounding box center [0, 0] width 0 height 0
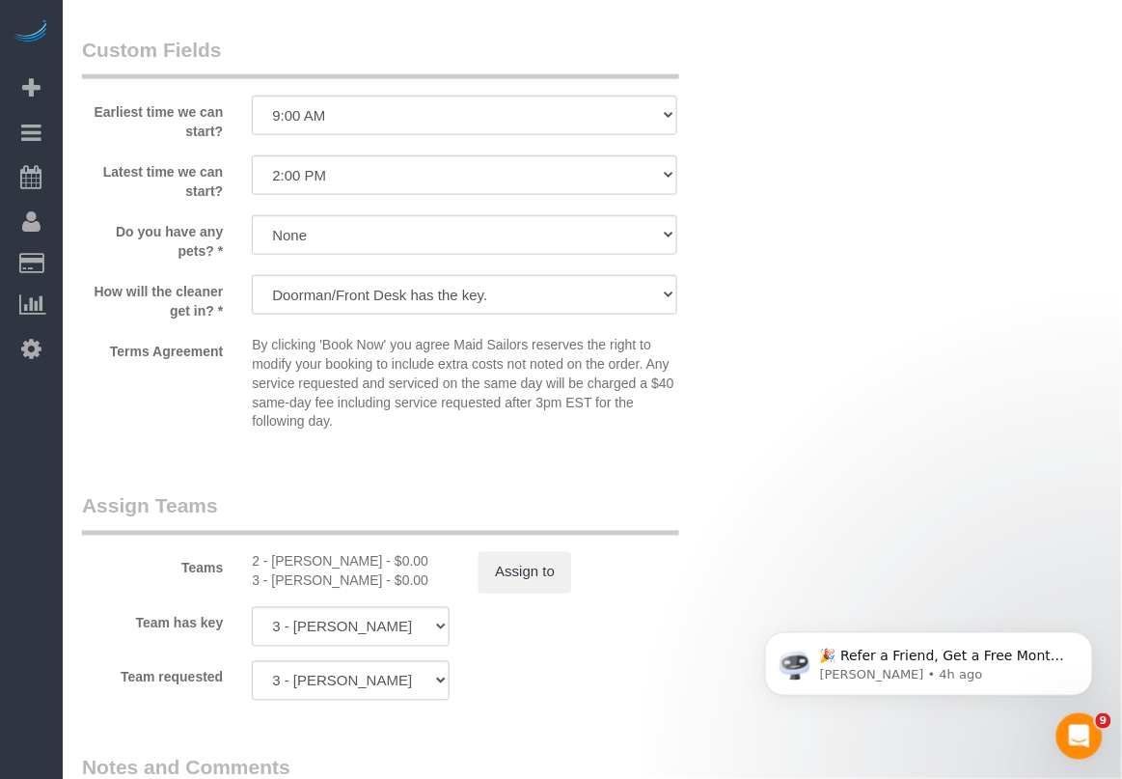
scroll to position [1810, 0]
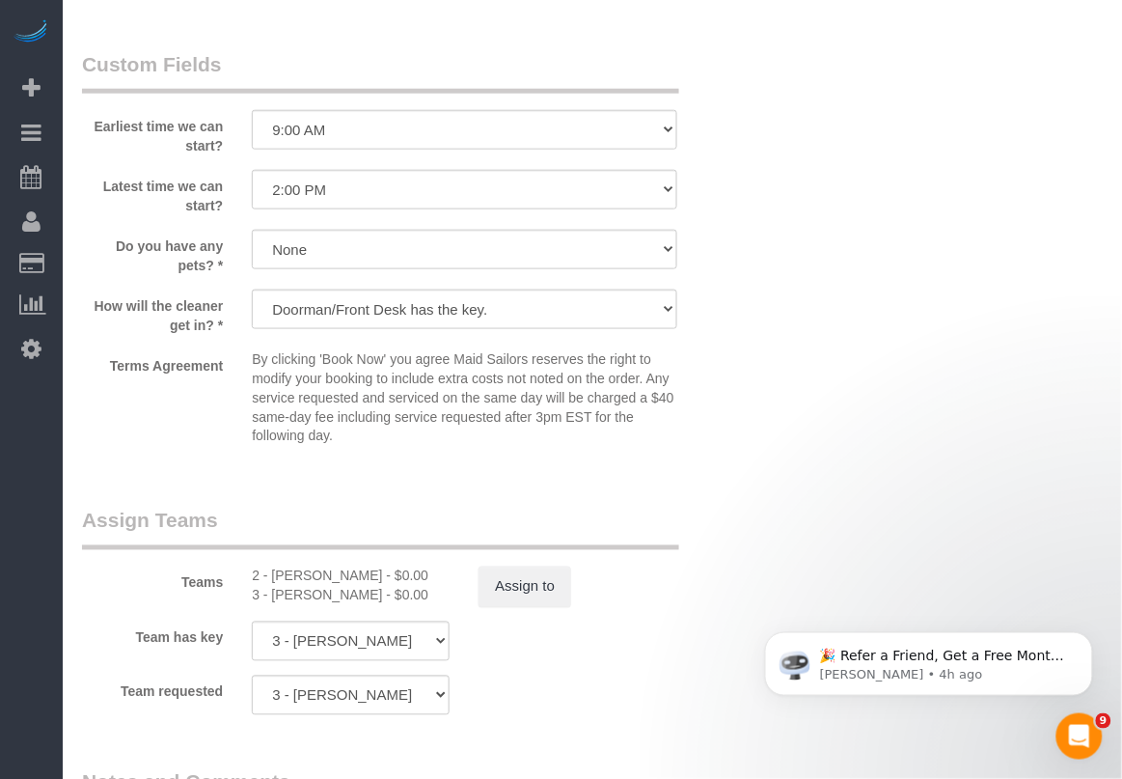
click at [487, 630] on div "Team has key 3 - [PERSON_NAME] 2 - [PERSON_NAME] 000- [PERSON_NAME] 000 - Partn…" at bounding box center [408, 642] width 680 height 40
